Goal: Communication & Community: Answer question/provide support

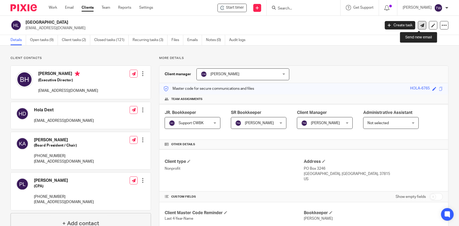
click at [420, 25] on icon at bounding box center [422, 25] width 4 height 4
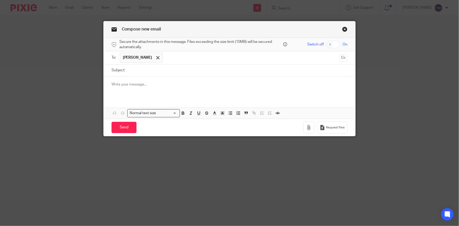
click at [138, 72] on input "Subject:" at bounding box center [238, 70] width 220 height 12
type input "TNAC Grant"
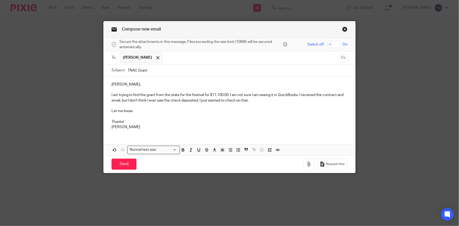
click at [229, 95] on p "I am trying to find the grant from the state for the festival for $11,100.00. I…" at bounding box center [230, 97] width 236 height 11
click at [123, 166] on input "Send" at bounding box center [124, 164] width 25 height 11
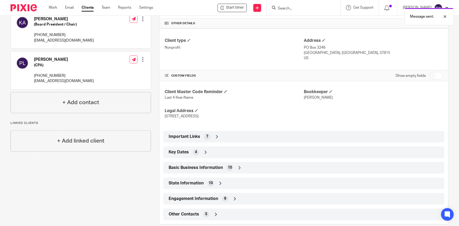
scroll to position [129, 0]
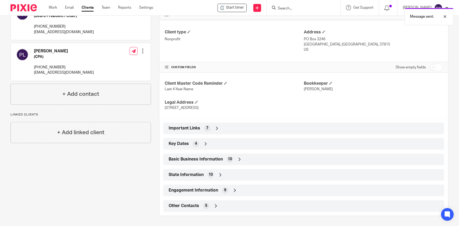
click at [214, 127] on icon at bounding box center [216, 128] width 5 height 5
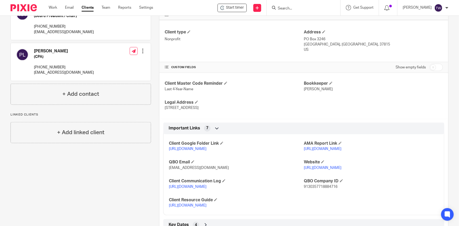
click at [190, 189] on link "https://docs.google.com/document/d/1Pi6eSaWm8NP8yjSIBMvcEZ2jxDLqVMnMT-VAZvnJR7M…" at bounding box center [188, 187] width 38 height 4
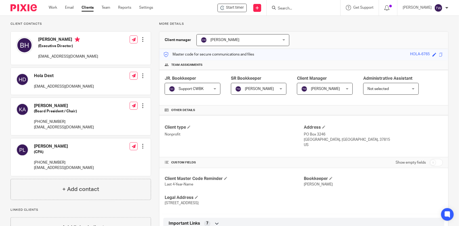
scroll to position [0, 0]
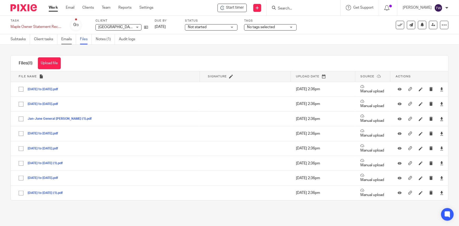
click at [68, 41] on link "Emails" at bounding box center [68, 39] width 15 height 10
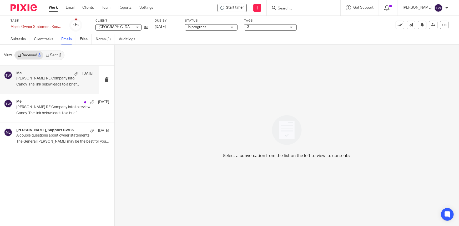
click at [32, 79] on p "[PERSON_NAME] RE Company info to review" at bounding box center [47, 78] width 62 height 4
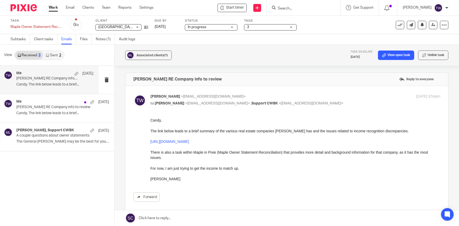
click at [189, 141] on link "[URL][DOMAIN_NAME]" at bounding box center [169, 141] width 38 height 4
